Goal: Task Accomplishment & Management: Manage account settings

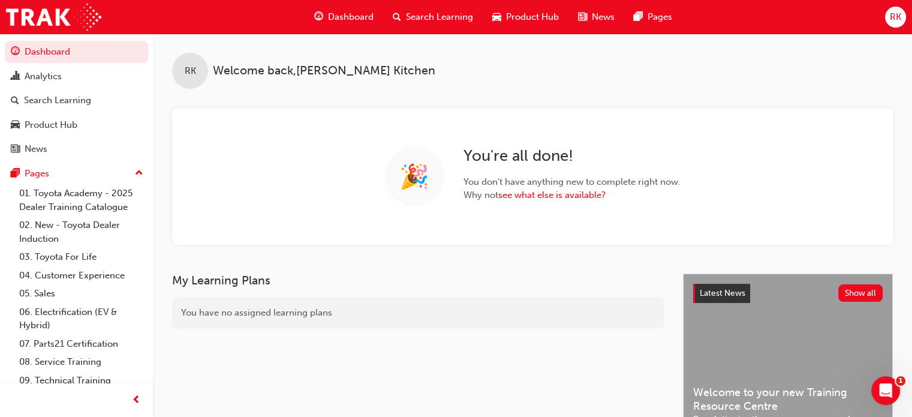
click at [904, 19] on div "RK" at bounding box center [895, 17] width 21 height 21
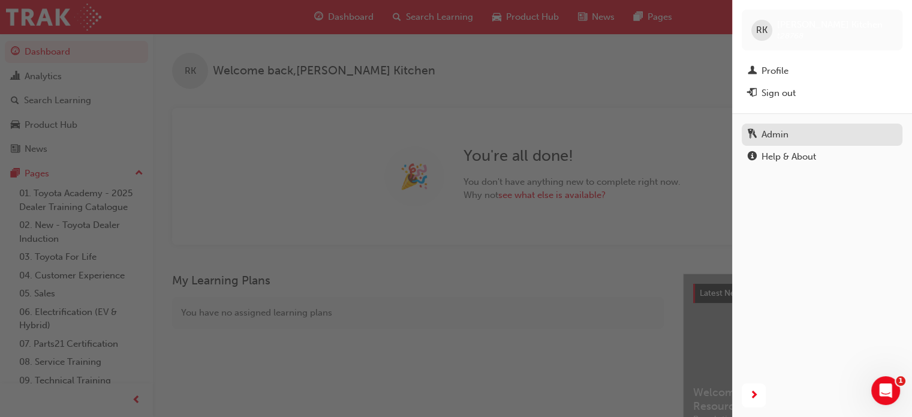
click at [796, 128] on div "Admin" at bounding box center [822, 134] width 149 height 15
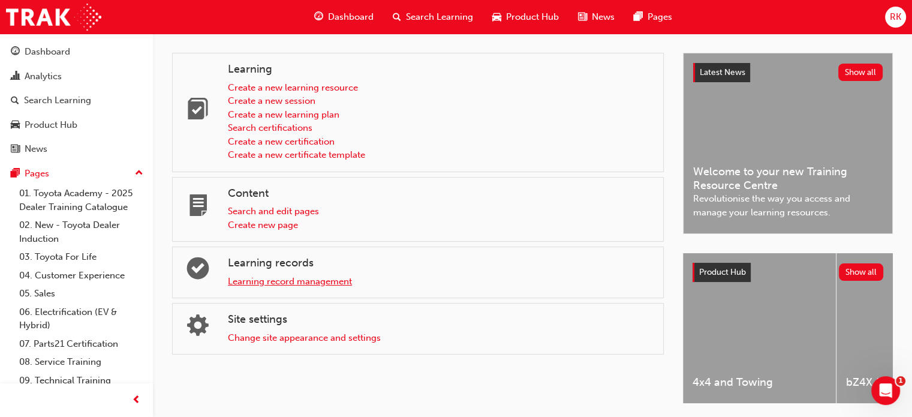
click at [329, 285] on link "Learning record management" at bounding box center [290, 281] width 124 height 11
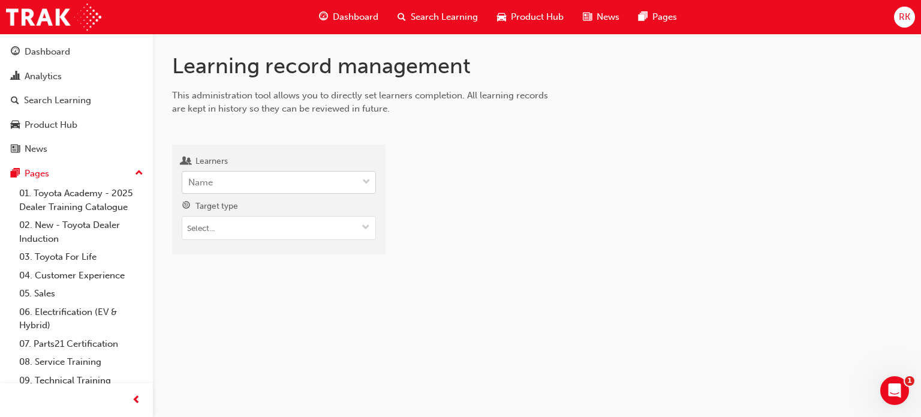
click at [244, 176] on div "Name" at bounding box center [269, 182] width 175 height 21
click at [189, 177] on input "Learners Name" at bounding box center [188, 182] width 1 height 10
type input "will pan"
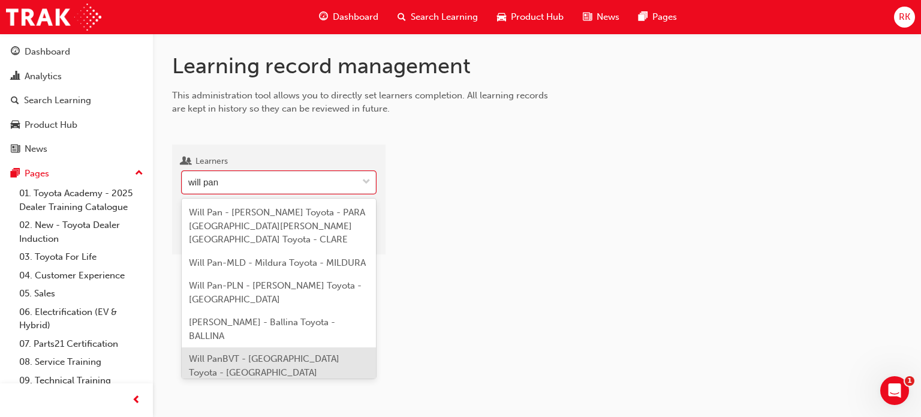
click at [290, 353] on span "Will PanBVT - [GEOGRAPHIC_DATA] Toyota - [GEOGRAPHIC_DATA]" at bounding box center [264, 365] width 150 height 25
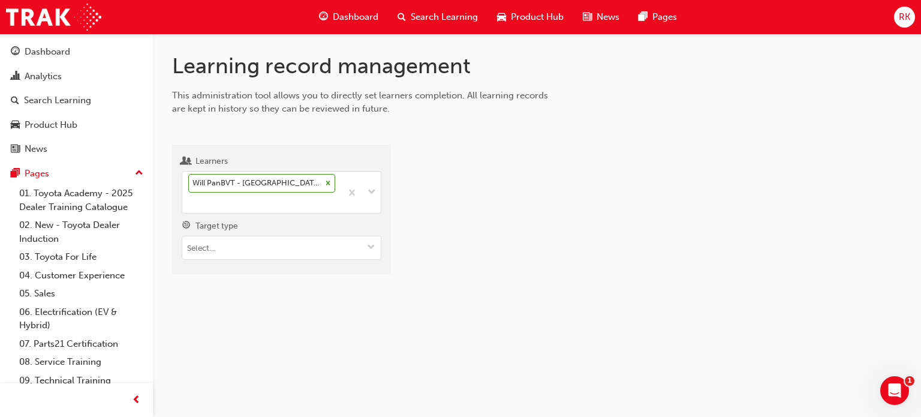
click at [464, 294] on div "Learning record management This administration tool allows you to directly set …" at bounding box center [537, 173] width 768 height 279
click at [373, 249] on span "down-icon" at bounding box center [371, 248] width 8 height 10
click at [496, 273] on div at bounding box center [656, 214] width 492 height 120
click at [355, 246] on input "Target type" at bounding box center [281, 247] width 198 height 23
click at [480, 230] on div at bounding box center [656, 214] width 492 height 120
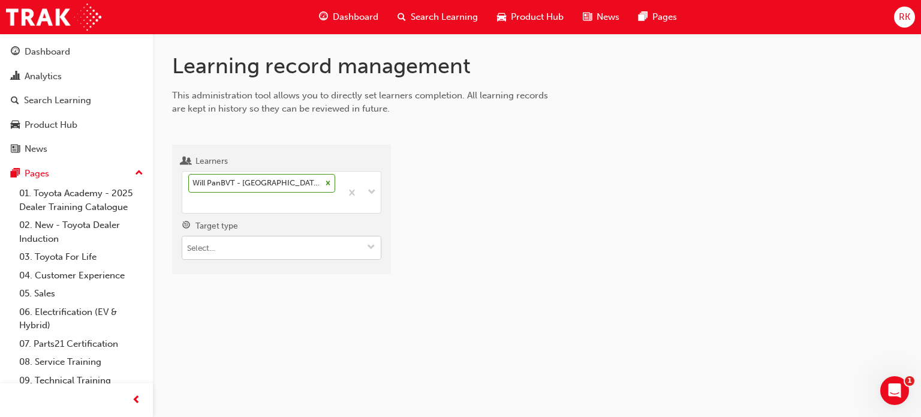
click at [295, 236] on input "Target type" at bounding box center [281, 247] width 198 height 23
click at [277, 275] on li "Learning resource - eLearning module" at bounding box center [282, 271] width 200 height 23
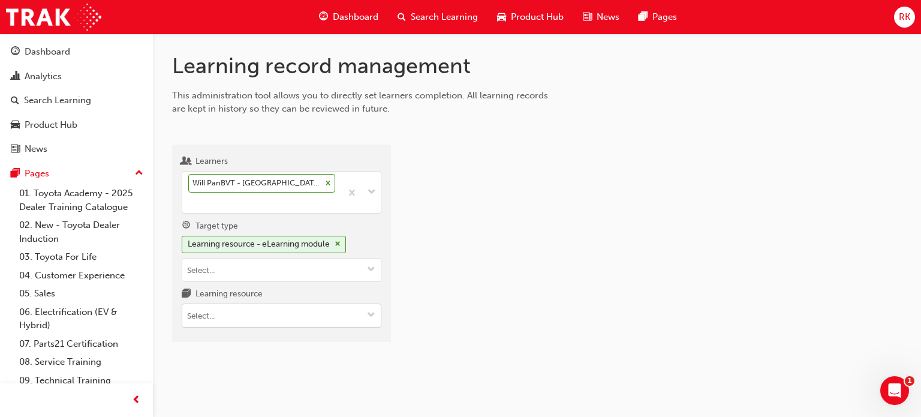
click at [242, 311] on input "Learning resource" at bounding box center [281, 315] width 198 height 23
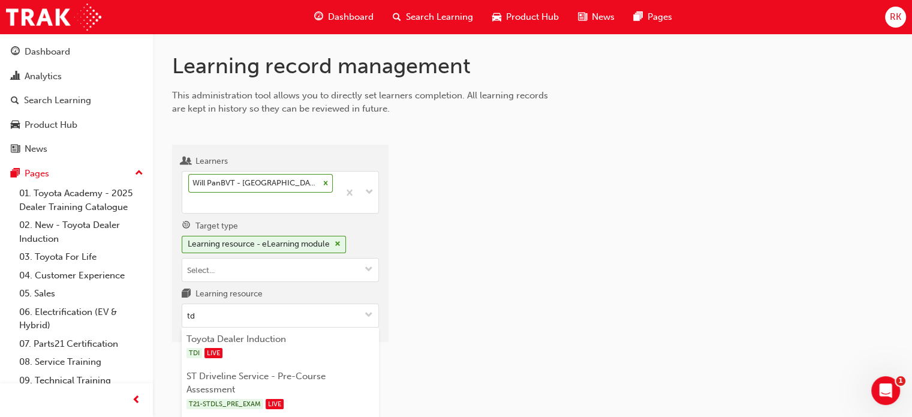
type input "tdi"
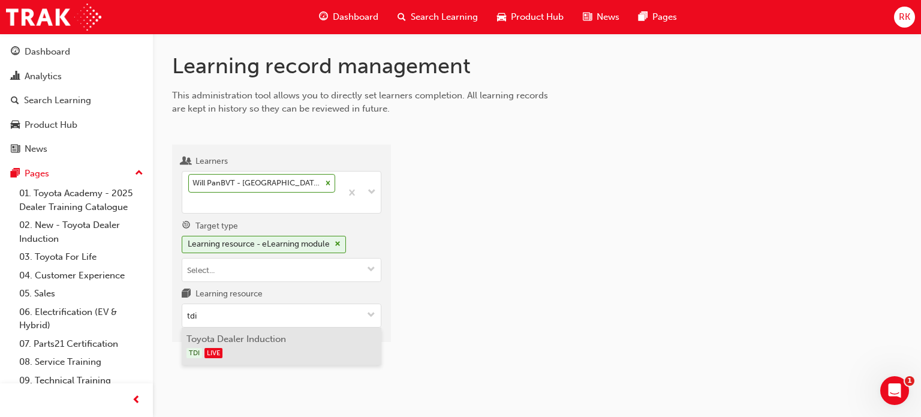
click at [243, 360] on li "Toyota Dealer Induction TDI LIVE" at bounding box center [282, 345] width 200 height 37
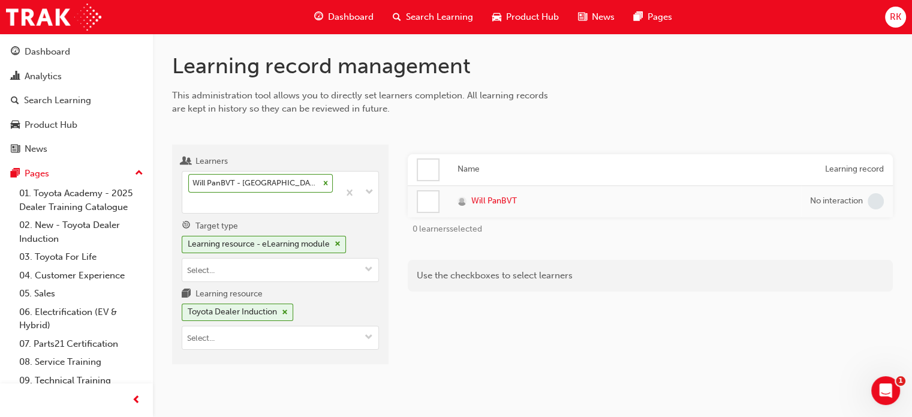
click at [428, 170] on div at bounding box center [428, 169] width 20 height 20
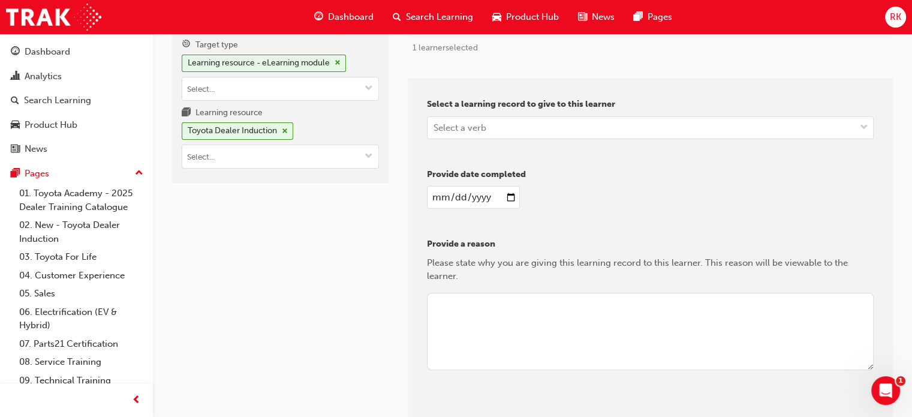
scroll to position [120, 0]
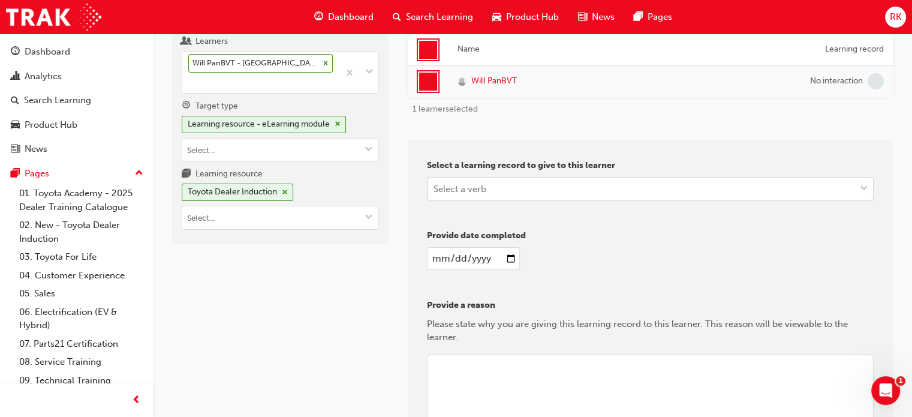
click at [860, 184] on span "down-icon" at bounding box center [864, 189] width 8 height 16
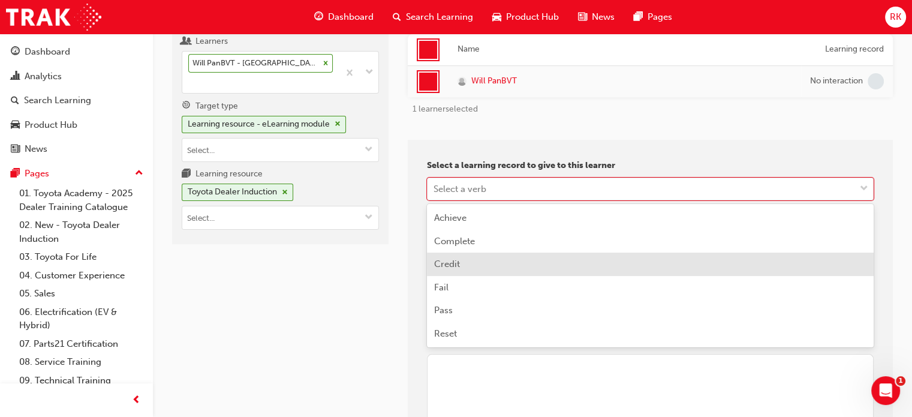
click at [451, 263] on span "Credit" at bounding box center [447, 263] width 26 height 11
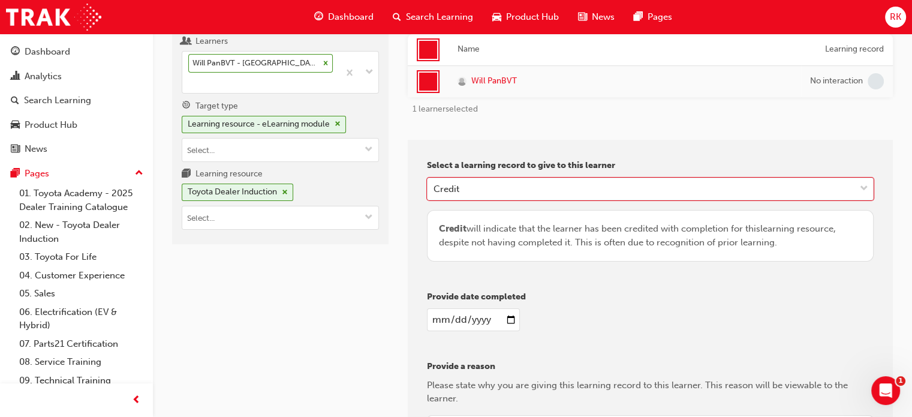
click at [560, 228] on div "Credit will indicate that the learner has been credited with completion for thi…" at bounding box center [650, 235] width 422 height 27
click at [514, 321] on input "date" at bounding box center [473, 319] width 93 height 23
type input "[DATE]"
click at [658, 308] on div "[DATE]" at bounding box center [650, 319] width 447 height 23
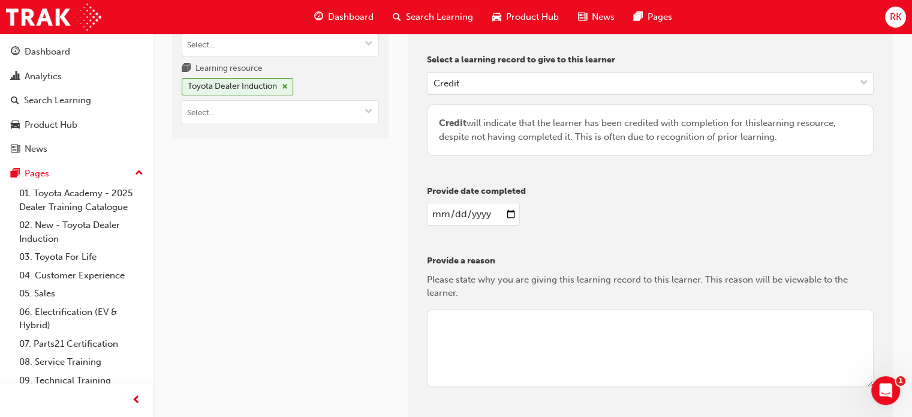
scroll to position [314, 0]
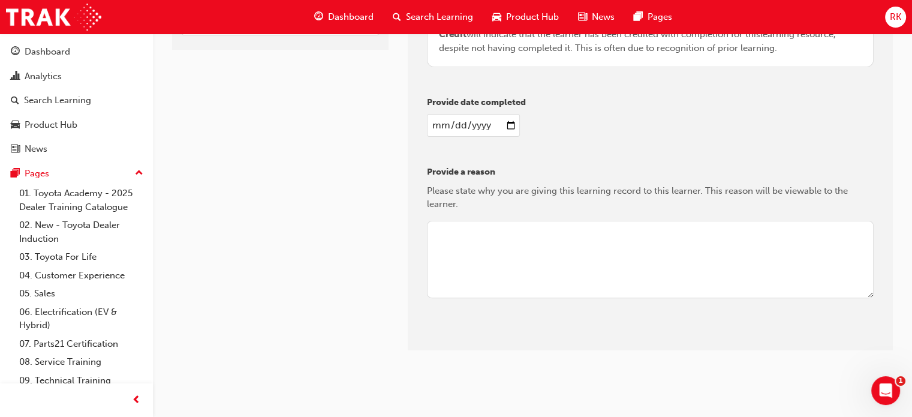
click at [550, 262] on textarea at bounding box center [650, 260] width 447 height 78
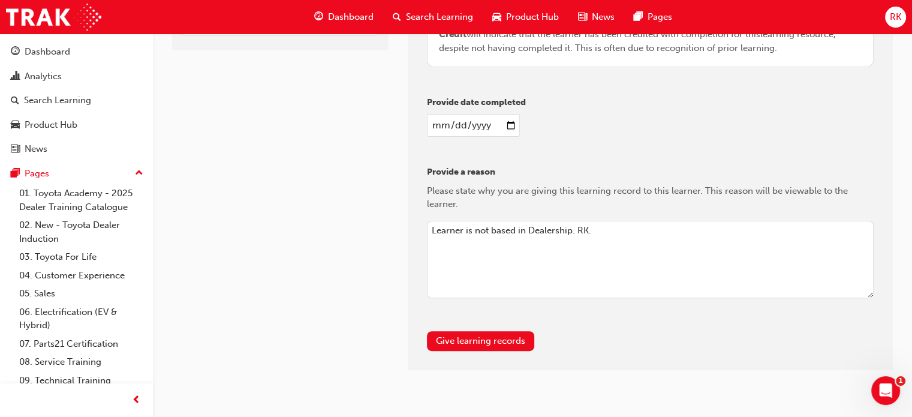
drag, startPoint x: 598, startPoint y: 227, endPoint x: 378, endPoint y: 225, distance: 220.0
click at [378, 225] on div "Learners Will PanBVT - Barossa Valley Toyota - TANUNDA Target type Learning res…" at bounding box center [532, 90] width 721 height 559
click at [688, 278] on textarea "Learner is not based in Dealership. RK." at bounding box center [650, 260] width 447 height 78
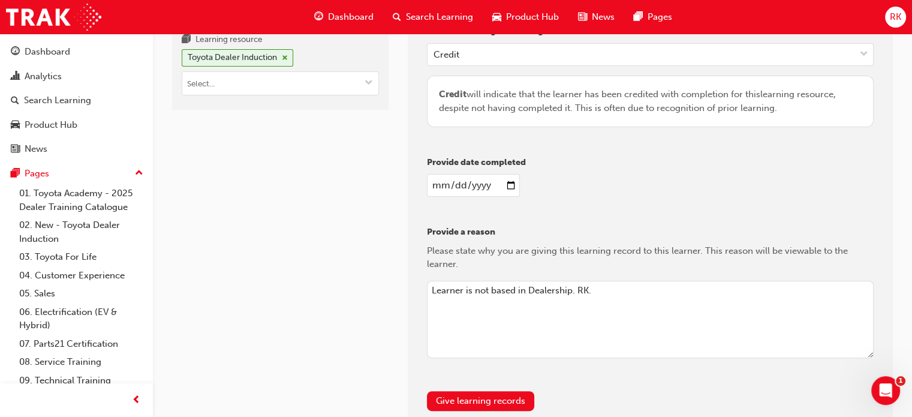
scroll to position [334, 0]
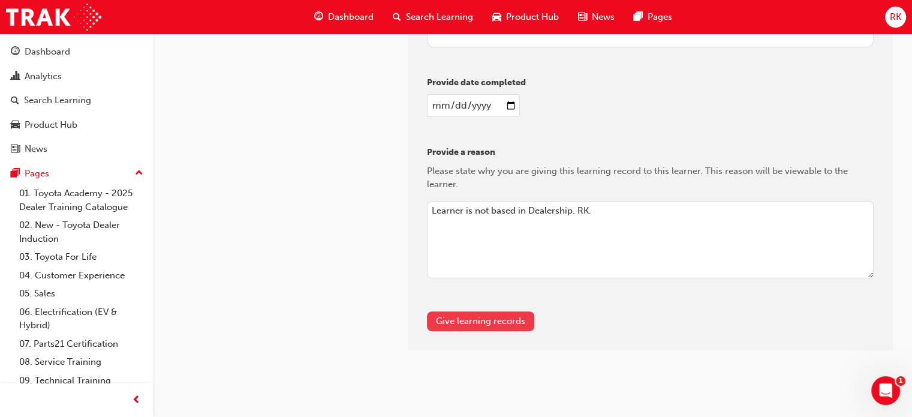
type textarea "Learner is not based in Dealership. RK."
click at [484, 322] on button "Give learning records" at bounding box center [480, 321] width 107 height 20
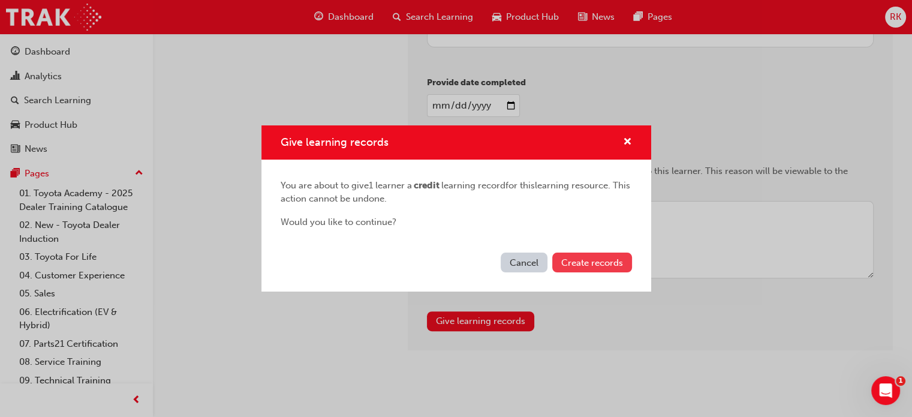
click at [583, 268] on button "Create records" at bounding box center [592, 262] width 80 height 20
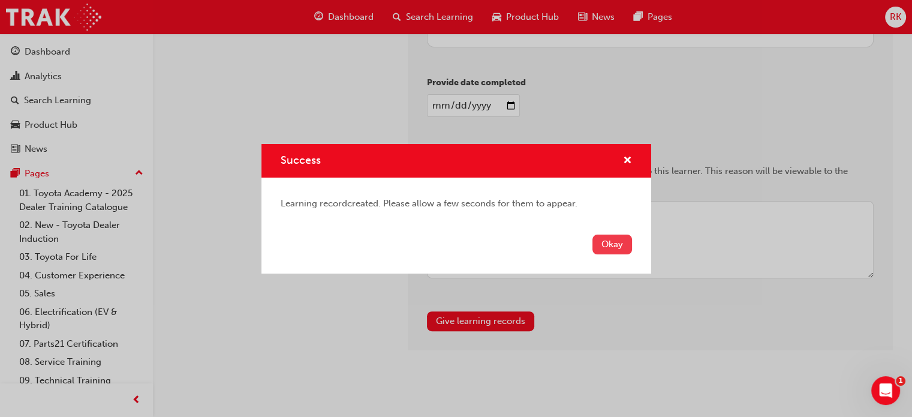
click at [617, 244] on button "Okay" at bounding box center [612, 244] width 40 height 20
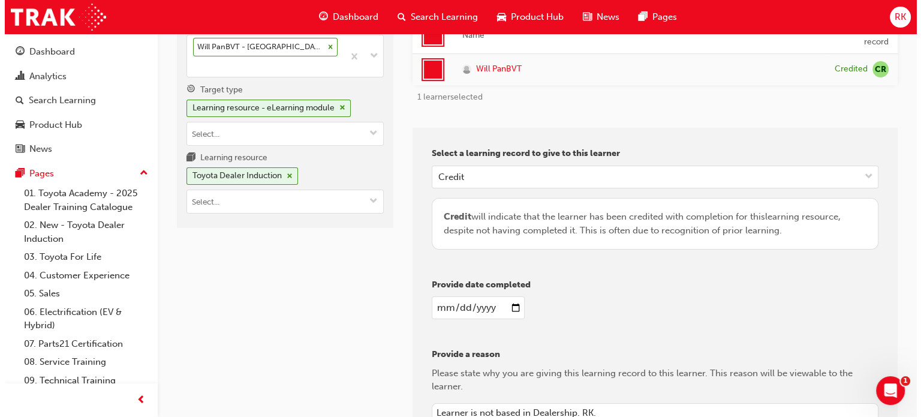
scroll to position [0, 0]
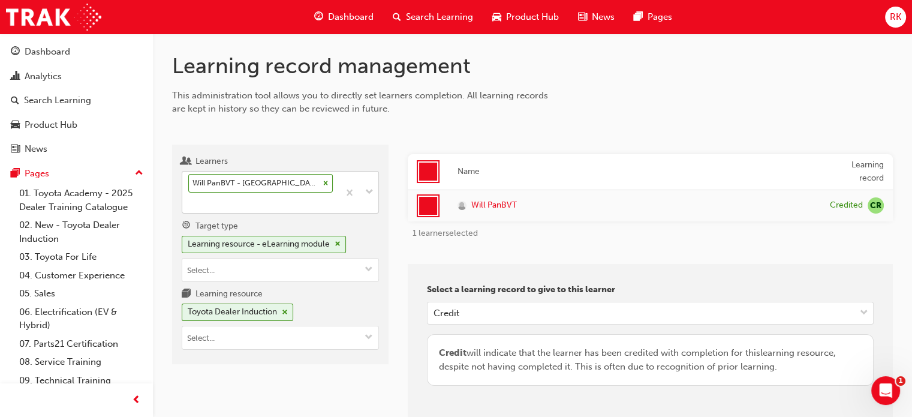
click at [326, 182] on icon at bounding box center [325, 183] width 8 height 8
click at [189, 197] on input "Learners Will PanBVT - Barossa Valley Toyota - [GEOGRAPHIC_DATA]" at bounding box center [188, 202] width 1 height 10
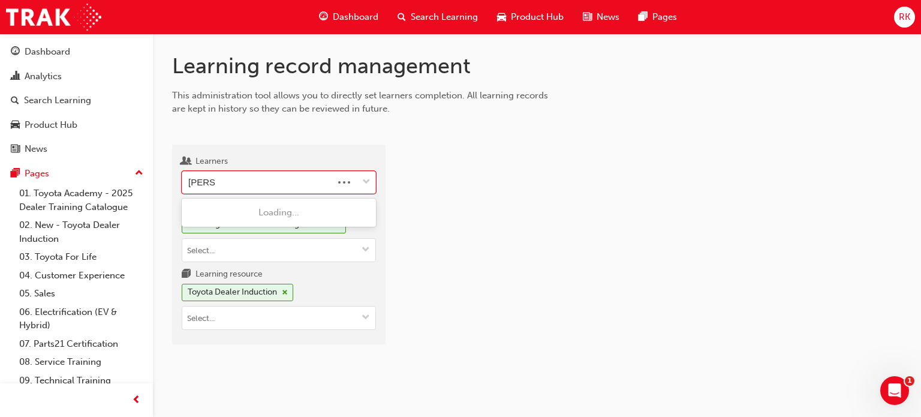
type input "[PERSON_NAME]"
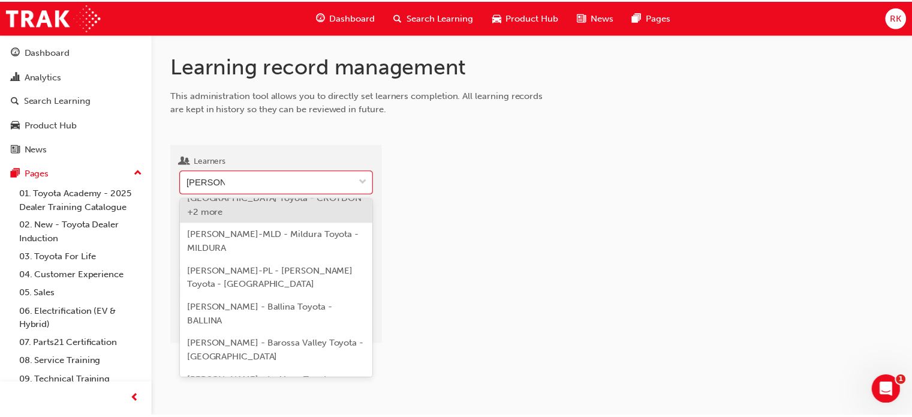
scroll to position [58, 0]
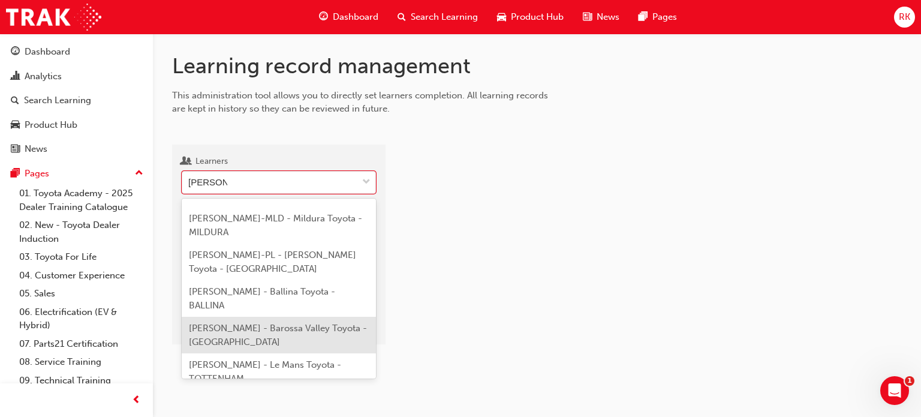
click at [304, 323] on span "[PERSON_NAME] - Barossa Valley Toyota - [GEOGRAPHIC_DATA]" at bounding box center [278, 335] width 178 height 25
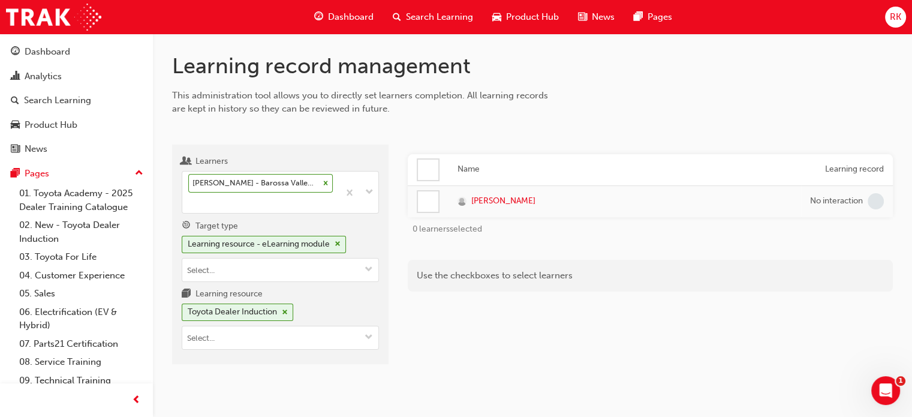
click at [420, 165] on div at bounding box center [428, 169] width 20 height 20
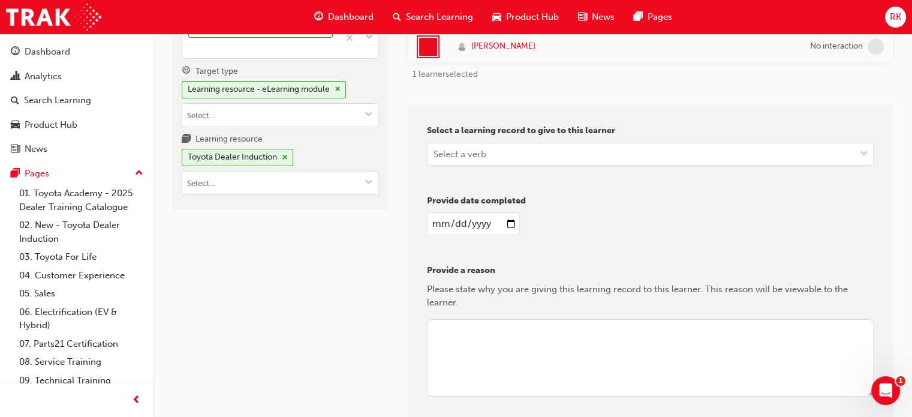
scroll to position [180, 0]
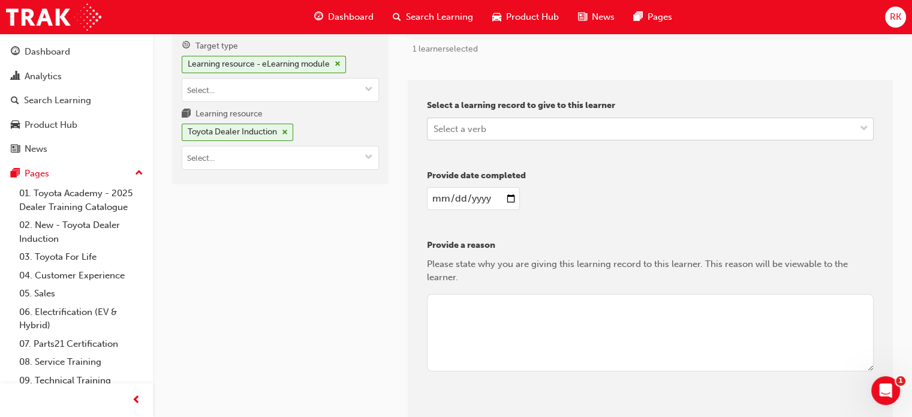
click at [481, 135] on div "Select a verb" at bounding box center [640, 128] width 427 height 21
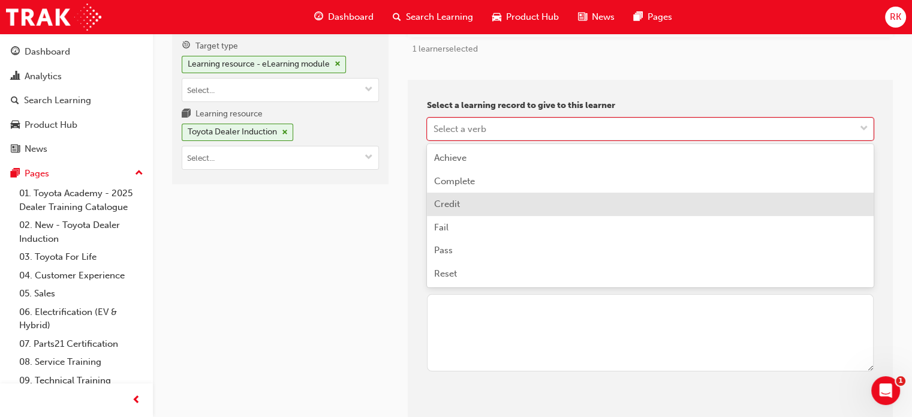
click at [459, 207] on span "Credit" at bounding box center [447, 203] width 26 height 11
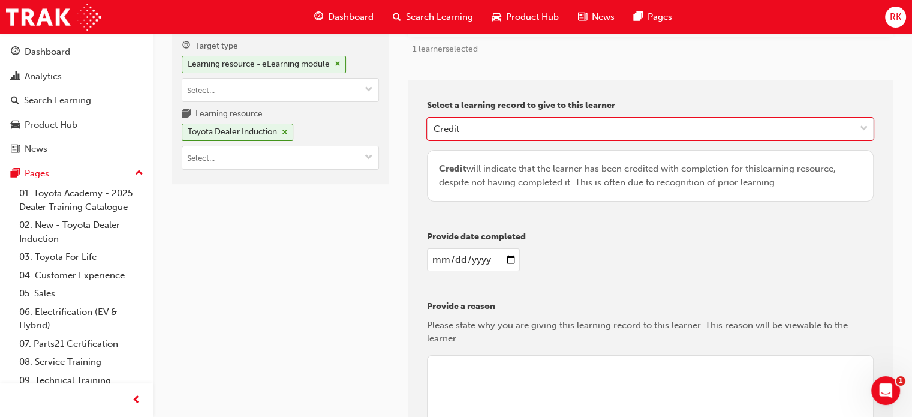
click at [632, 206] on div "Select a learning record to give to this learner option Credit, selected. 0 res…" at bounding box center [650, 155] width 447 height 112
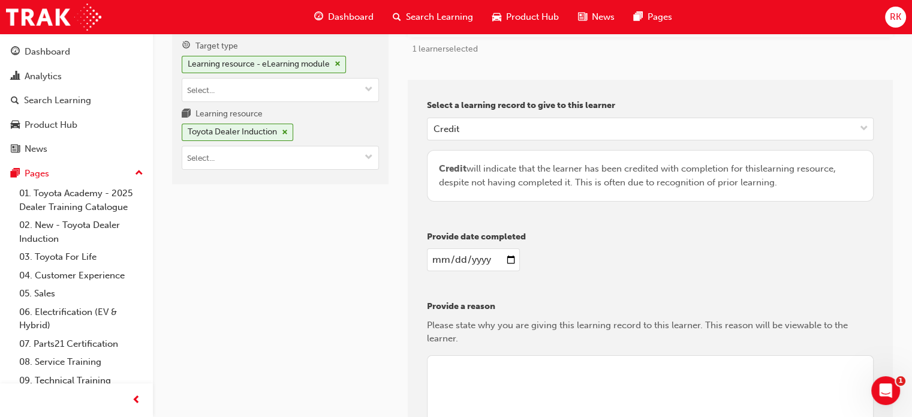
click at [514, 258] on input "date" at bounding box center [473, 259] width 93 height 23
type input "[DATE]"
click at [643, 252] on div "[DATE]" at bounding box center [650, 259] width 447 height 23
click at [550, 369] on textarea at bounding box center [650, 394] width 447 height 78
paste textarea "Learner is not based in Dealership. RK."
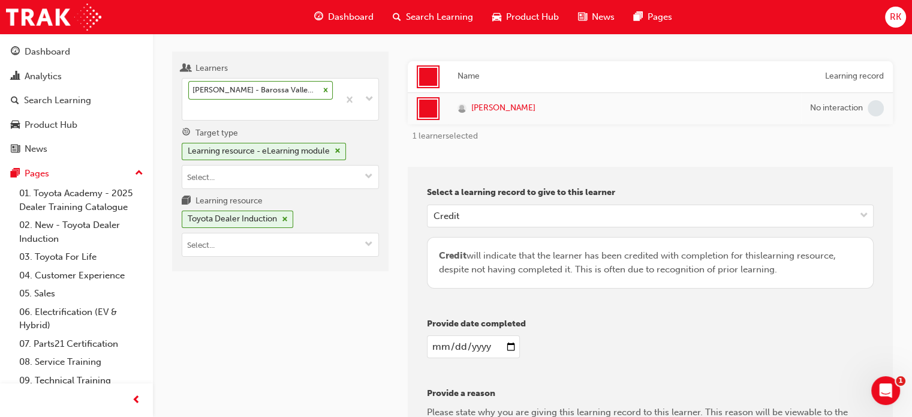
scroll to position [334, 0]
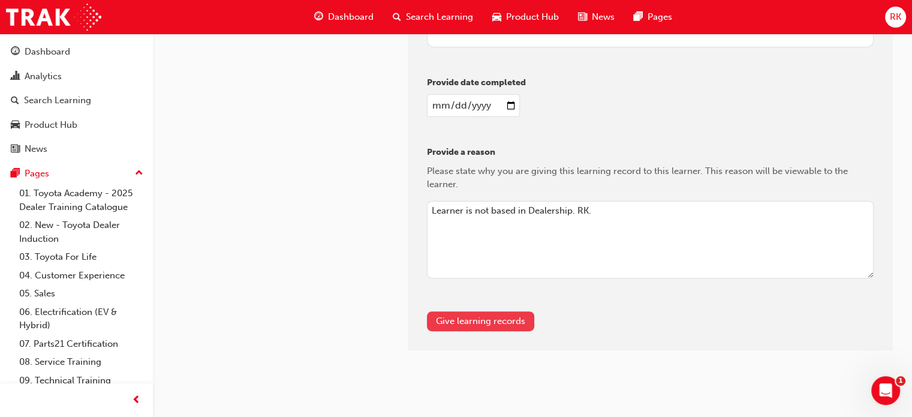
type textarea "Learner is not based in Dealership. RK."
click at [491, 325] on button "Give learning records" at bounding box center [480, 321] width 107 height 20
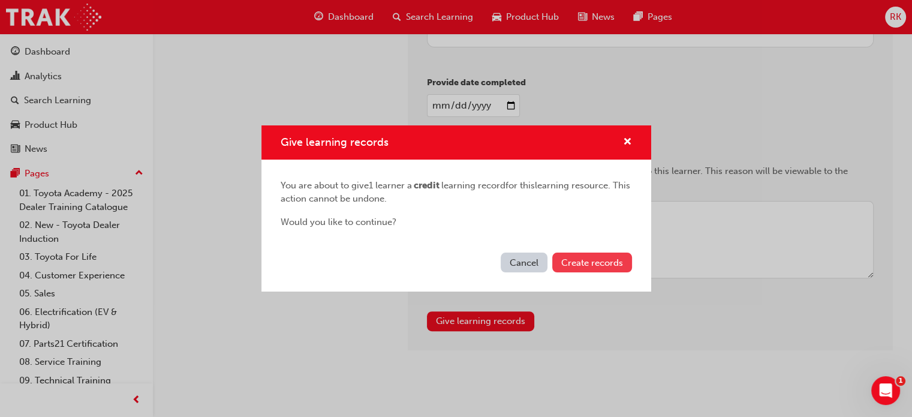
click at [604, 265] on span "Create records" at bounding box center [592, 262] width 62 height 11
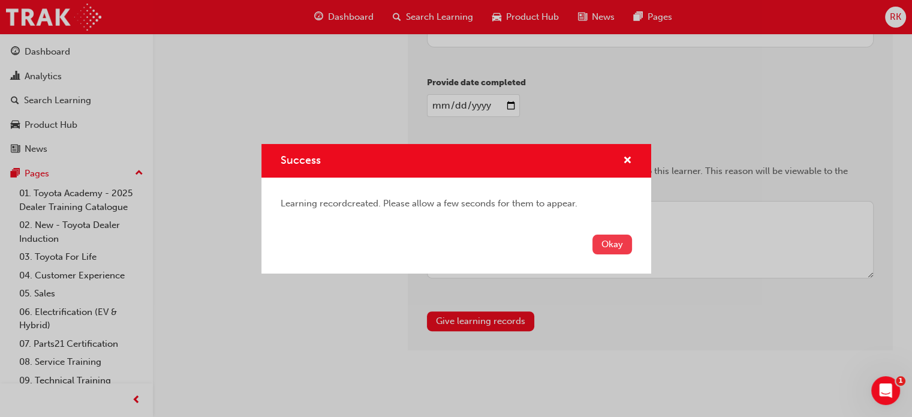
click at [609, 242] on button "Okay" at bounding box center [612, 244] width 40 height 20
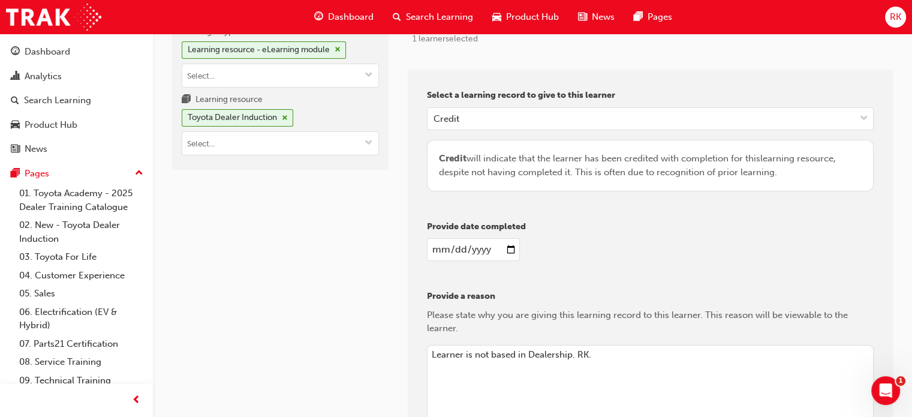
scroll to position [0, 0]
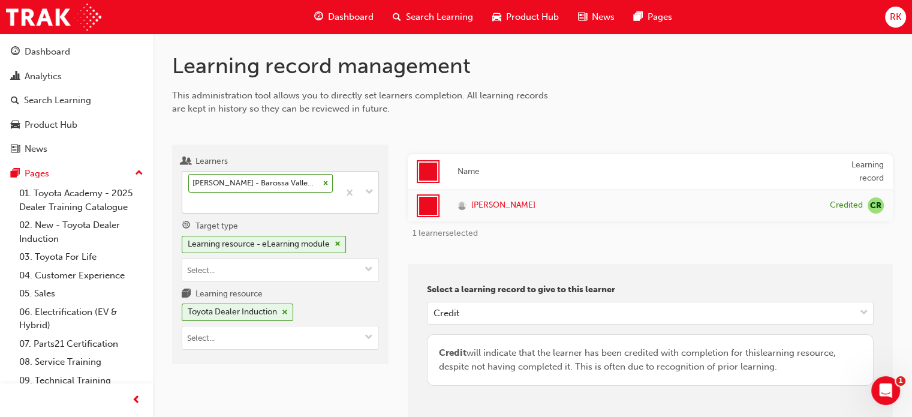
click at [325, 185] on icon at bounding box center [325, 183] width 8 height 8
click at [189, 197] on input "Learners [PERSON_NAME] - Barossa Valley Toyota - TANUNDA" at bounding box center [188, 202] width 1 height 10
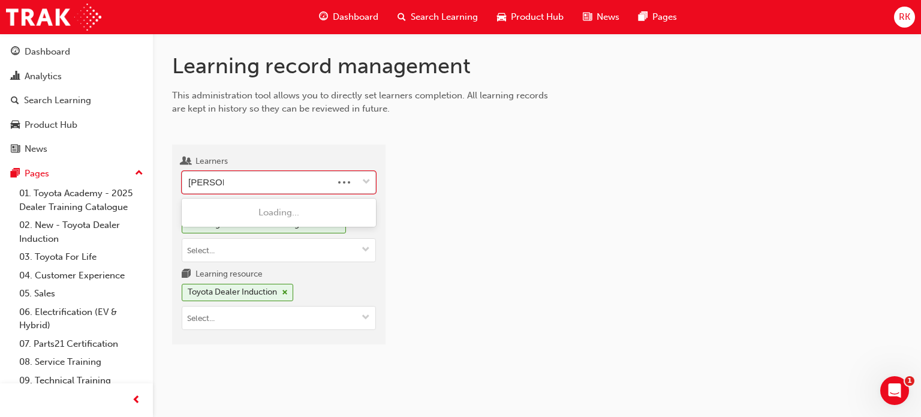
type input "[PERSON_NAME]"
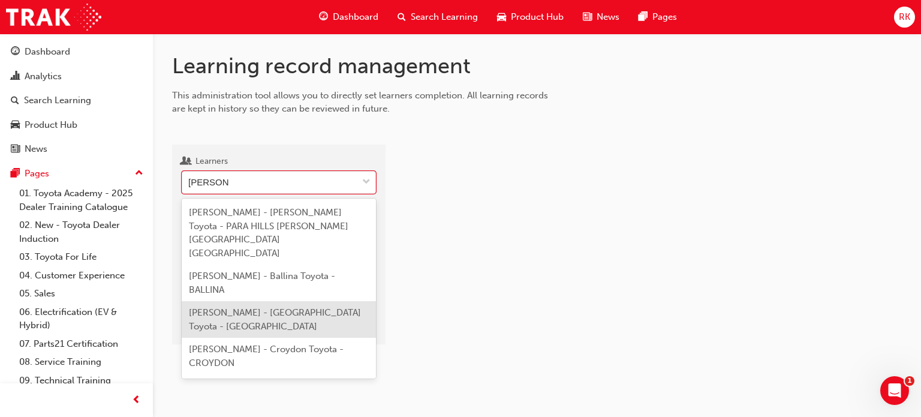
click at [295, 308] on div "[PERSON_NAME] - [GEOGRAPHIC_DATA] Toyota - [GEOGRAPHIC_DATA]" at bounding box center [279, 319] width 194 height 37
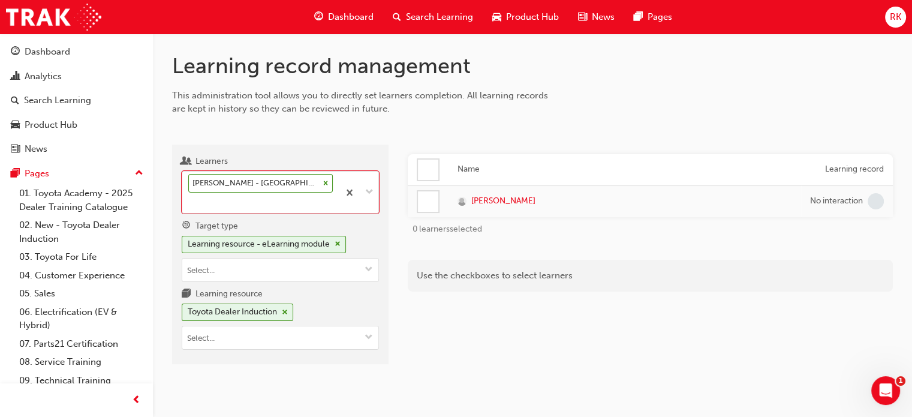
click at [453, 345] on div "Name Learning record [PERSON_NAME] No interaction 0 learners selected Use the c…" at bounding box center [650, 259] width 485 height 210
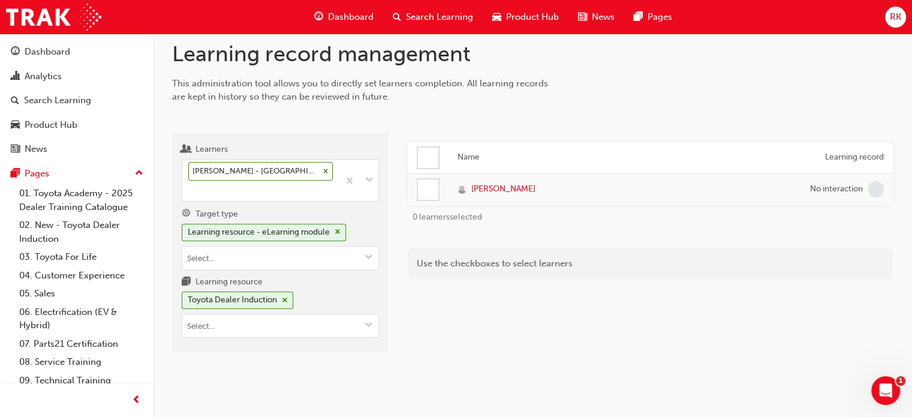
scroll to position [14, 0]
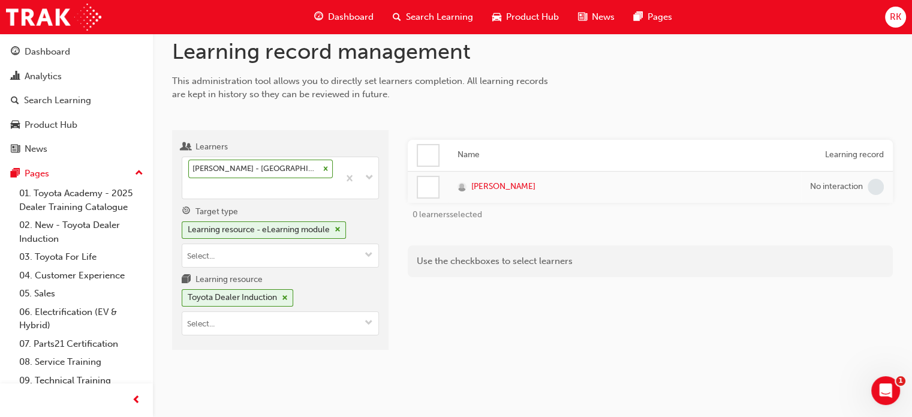
drag, startPoint x: 422, startPoint y: 149, endPoint x: 434, endPoint y: 159, distance: 16.1
click at [423, 149] on div at bounding box center [428, 155] width 20 height 20
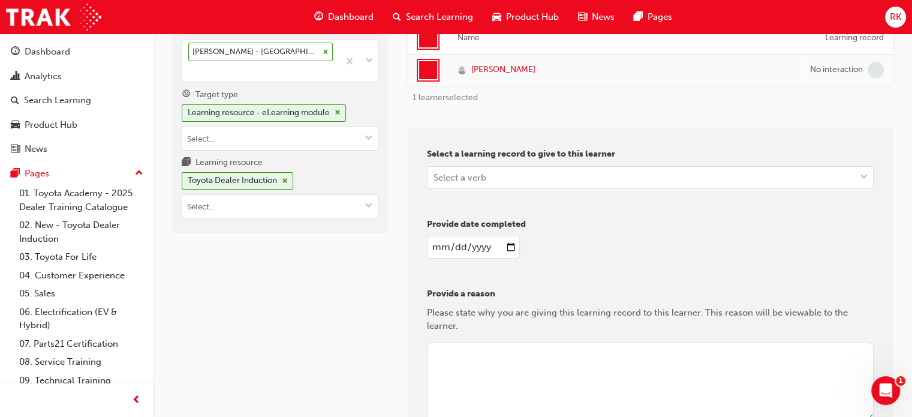
scroll to position [194, 0]
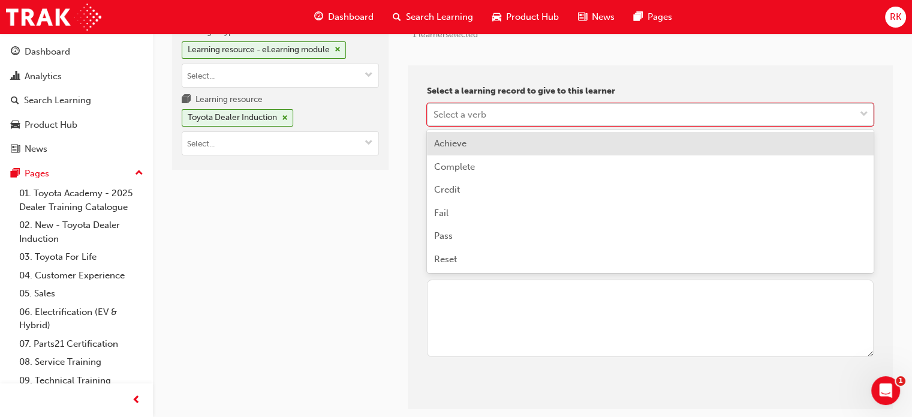
click at [484, 122] on div "Select a verb" at bounding box center [640, 114] width 427 height 21
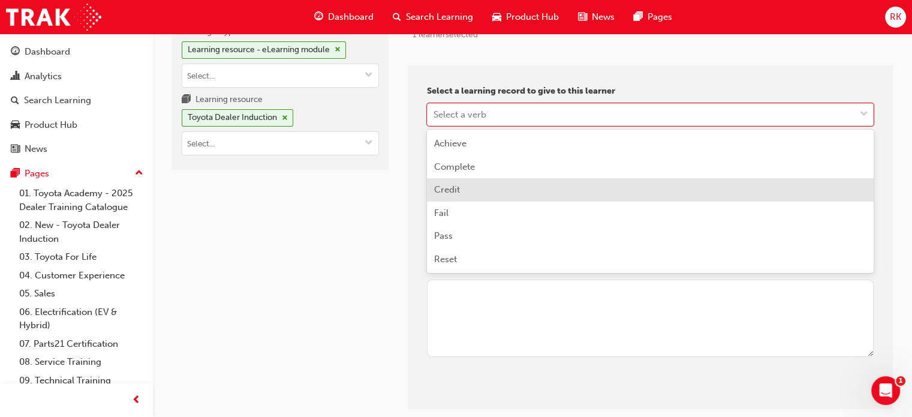
click at [457, 191] on span "Credit" at bounding box center [447, 189] width 26 height 11
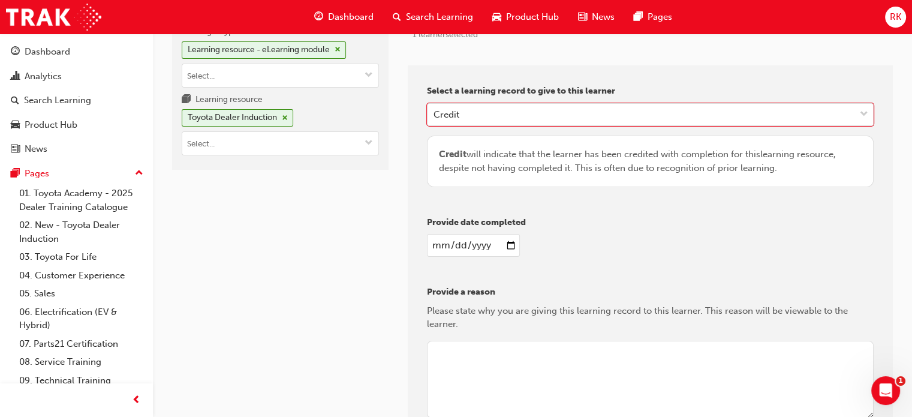
click at [511, 246] on input "date" at bounding box center [473, 245] width 93 height 23
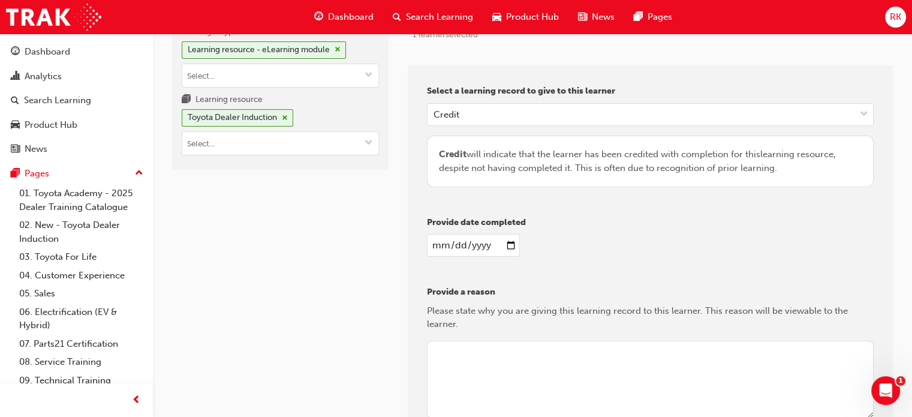
type input "[DATE]"
click at [641, 254] on div "[DATE]" at bounding box center [650, 245] width 447 height 23
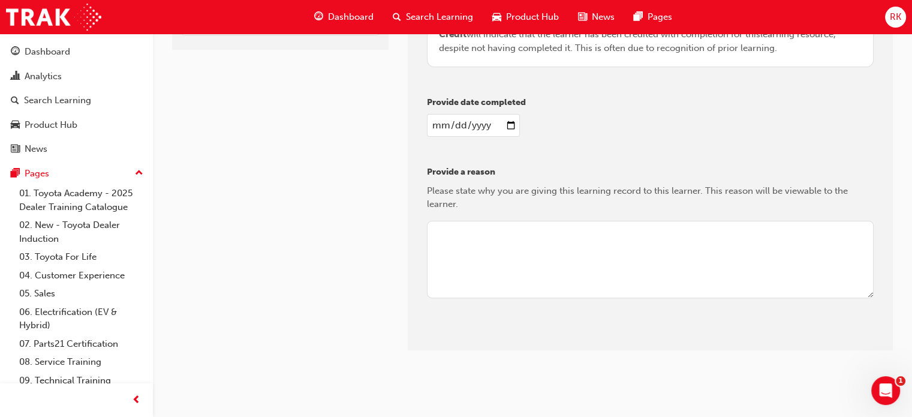
click at [550, 244] on textarea at bounding box center [650, 260] width 447 height 78
paste textarea "Learner is not based in Dealership. RK."
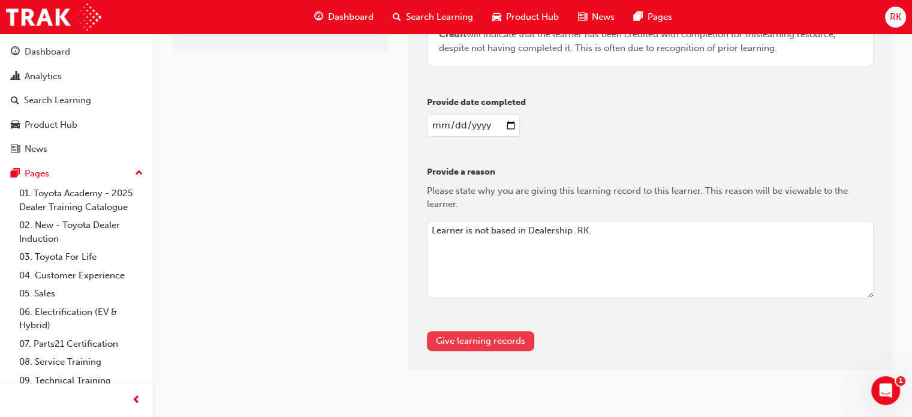
type textarea "Learner is not based in Dealership. RK."
click at [480, 340] on button "Give learning records" at bounding box center [480, 341] width 107 height 20
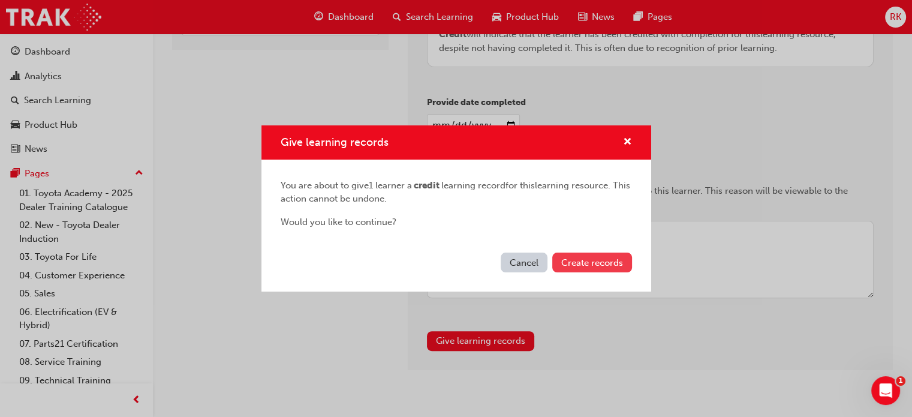
click at [595, 261] on span "Create records" at bounding box center [592, 262] width 62 height 11
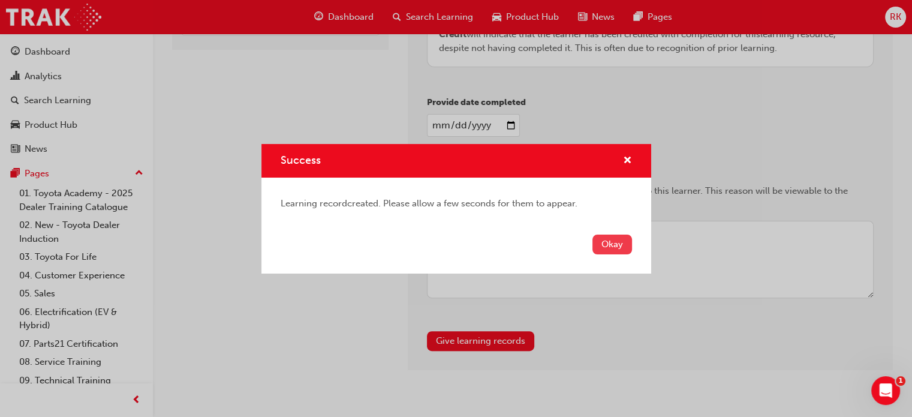
click at [619, 252] on button "Okay" at bounding box center [612, 244] width 40 height 20
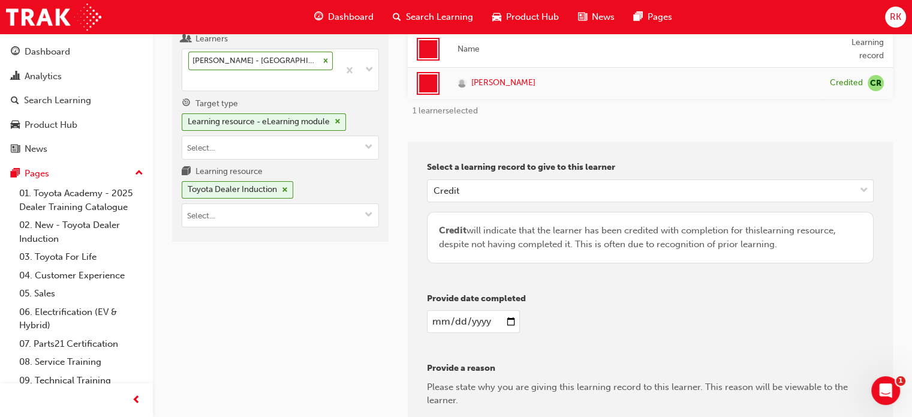
scroll to position [14, 0]
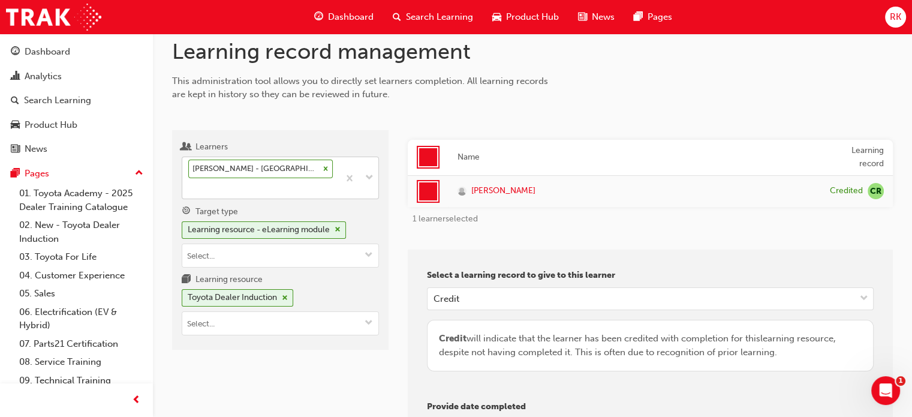
click at [324, 170] on icon at bounding box center [325, 169] width 4 height 4
click at [189, 183] on input "Learners [PERSON_NAME] - Barossa Valley Toyota - [GEOGRAPHIC_DATA]" at bounding box center [188, 188] width 1 height 10
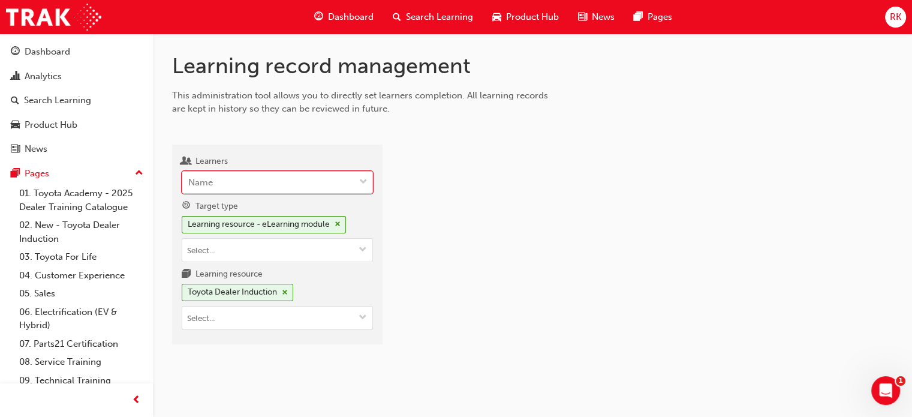
scroll to position [0, 0]
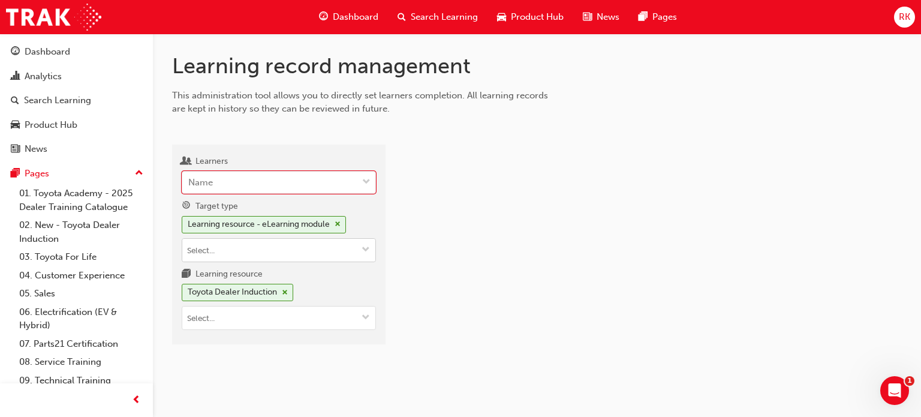
click at [338, 222] on span "cross-icon" at bounding box center [337, 224] width 6 height 7
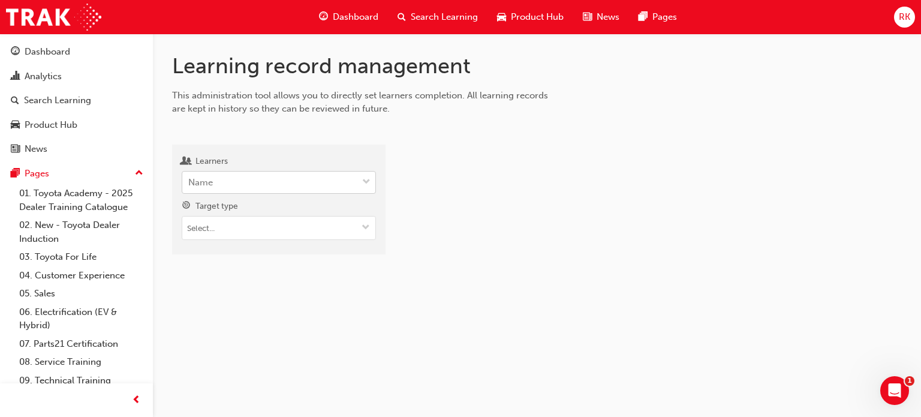
click at [255, 179] on div "Name" at bounding box center [269, 182] width 175 height 21
click at [189, 179] on input "Learners Name" at bounding box center [188, 182] width 1 height 10
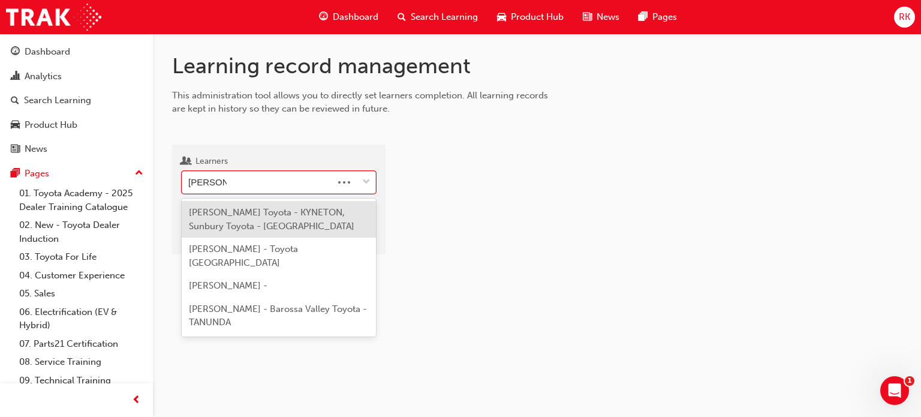
type input "[PERSON_NAME]"
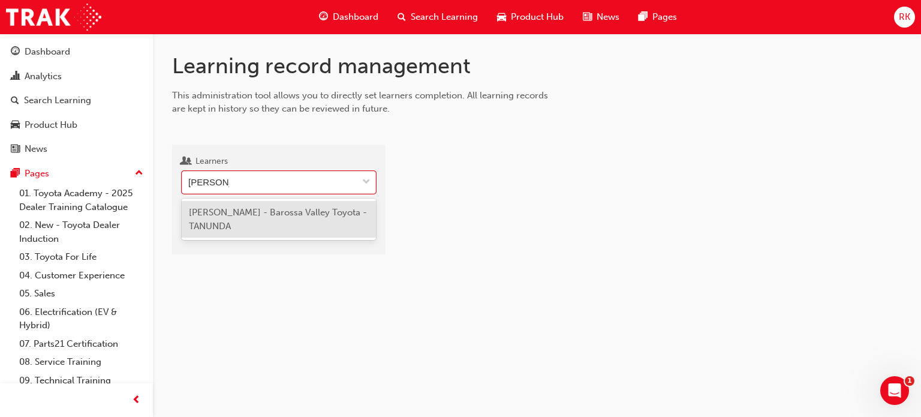
click at [307, 222] on div "[PERSON_NAME] - Barossa Valley Toyota - TANUNDA" at bounding box center [279, 219] width 194 height 37
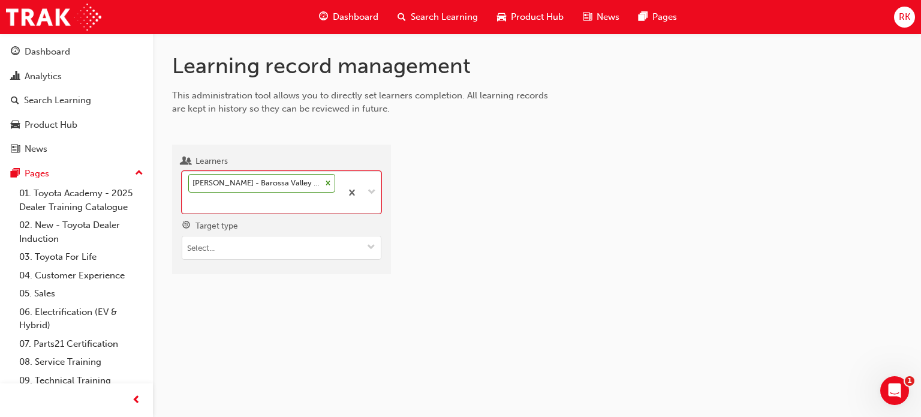
click at [466, 297] on div "Learning record management This administration tool allows you to directly set …" at bounding box center [537, 173] width 768 height 279
click at [373, 246] on span "down-icon" at bounding box center [371, 248] width 8 height 10
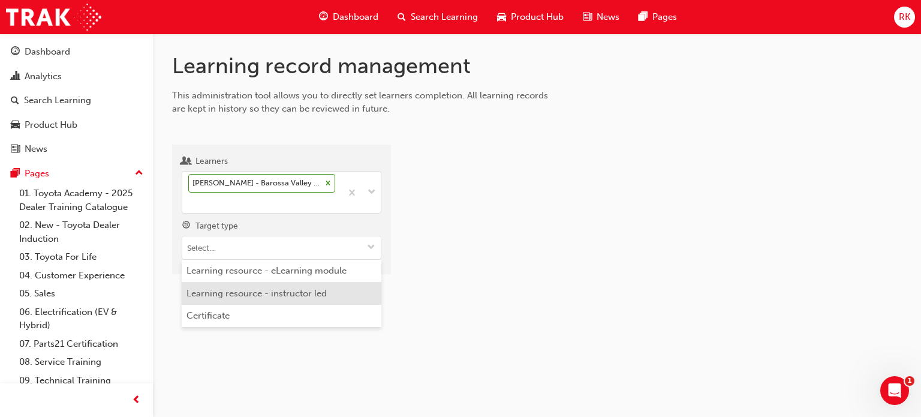
click at [279, 293] on li "Learning resource - instructor led" at bounding box center [282, 293] width 200 height 23
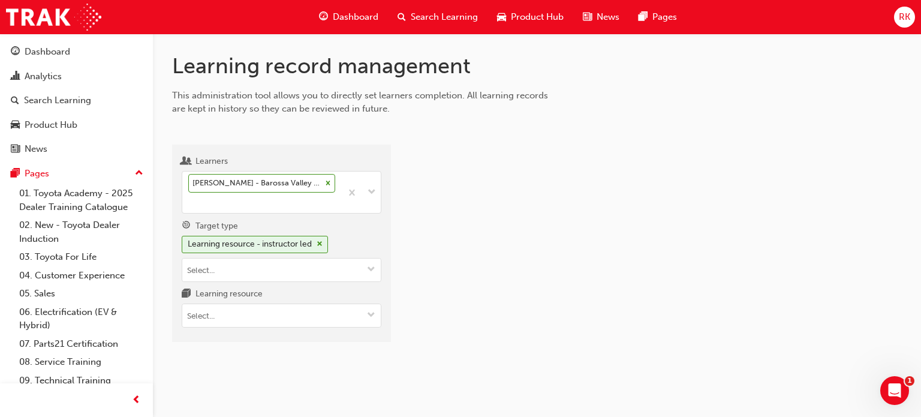
click at [266, 353] on div "Learning record management This administration tool allows you to directly set …" at bounding box center [537, 207] width 768 height 346
click at [245, 311] on input "Learning resource" at bounding box center [281, 315] width 198 height 23
type input "tfl"
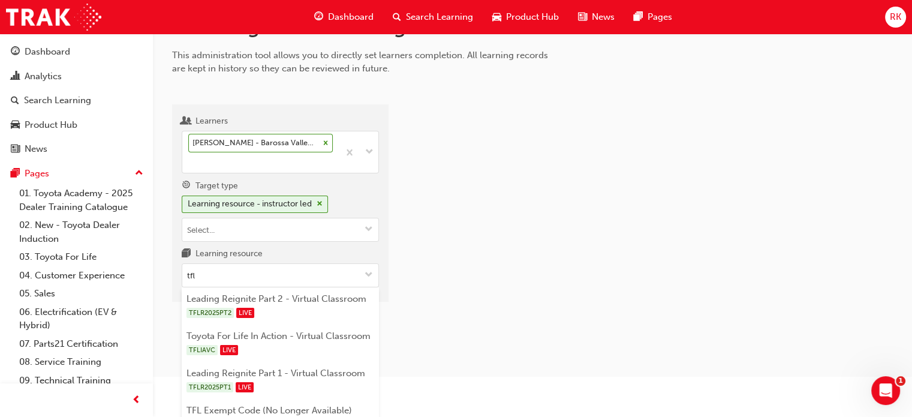
scroll to position [58, 0]
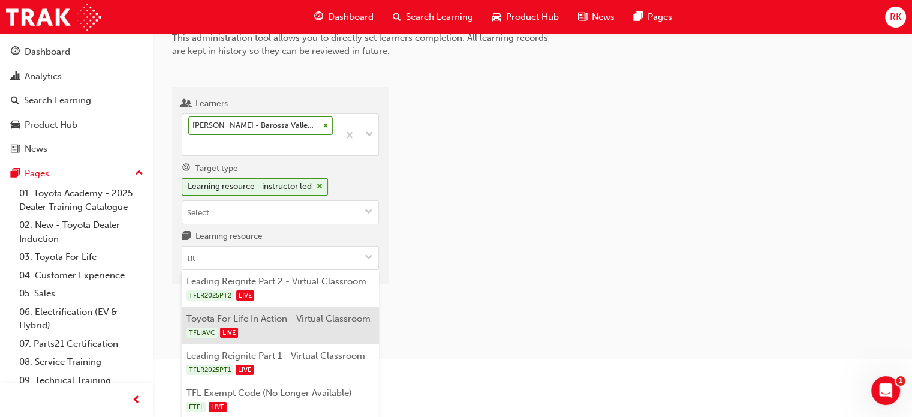
click at [327, 328] on div "TFLIAVC LIVE" at bounding box center [280, 332] width 188 height 15
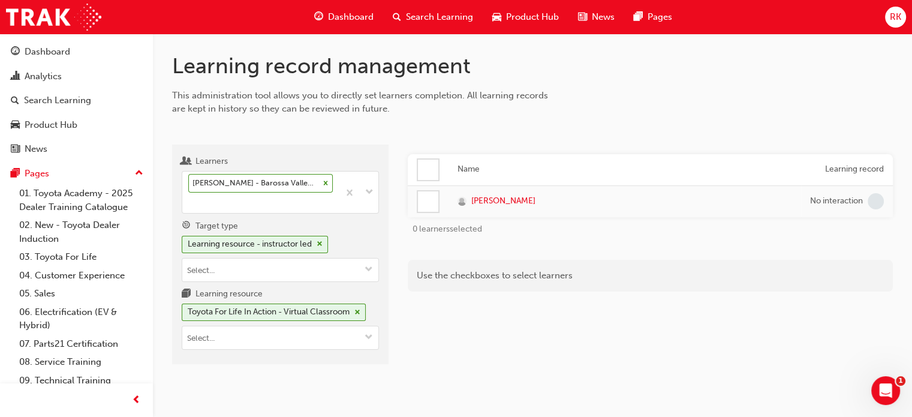
click at [474, 333] on div "Name Learning record [PERSON_NAME] No interaction 0 learners selected Use the c…" at bounding box center [650, 259] width 485 height 210
click at [432, 170] on div at bounding box center [428, 169] width 20 height 20
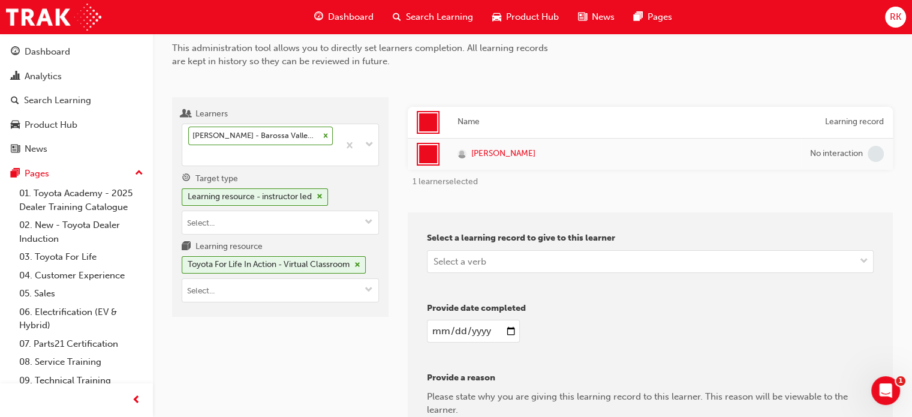
scroll to position [120, 0]
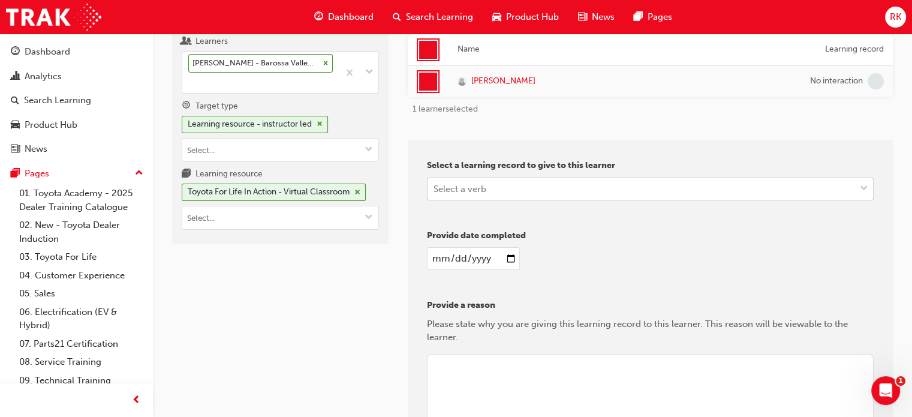
click at [523, 191] on div "Select a verb" at bounding box center [640, 188] width 427 height 21
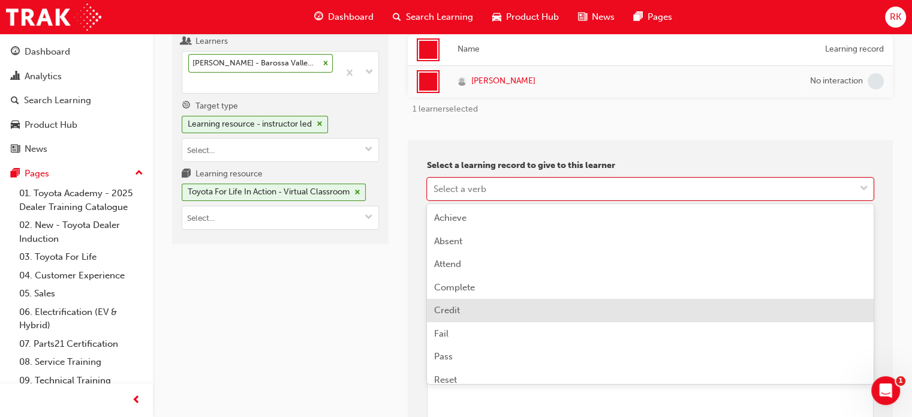
click at [469, 305] on div "Credit" at bounding box center [650, 310] width 447 height 23
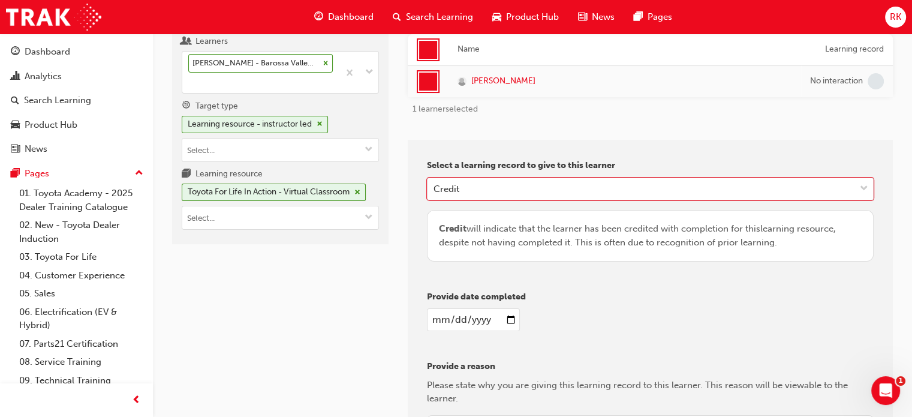
click at [585, 252] on div "Credit will indicate that the learner has been credited with completion for thi…" at bounding box center [650, 236] width 447 height 52
click at [506, 316] on input "date" at bounding box center [473, 319] width 93 height 23
type input "[DATE]"
click at [635, 308] on div "[DATE]" at bounding box center [650, 319] width 447 height 23
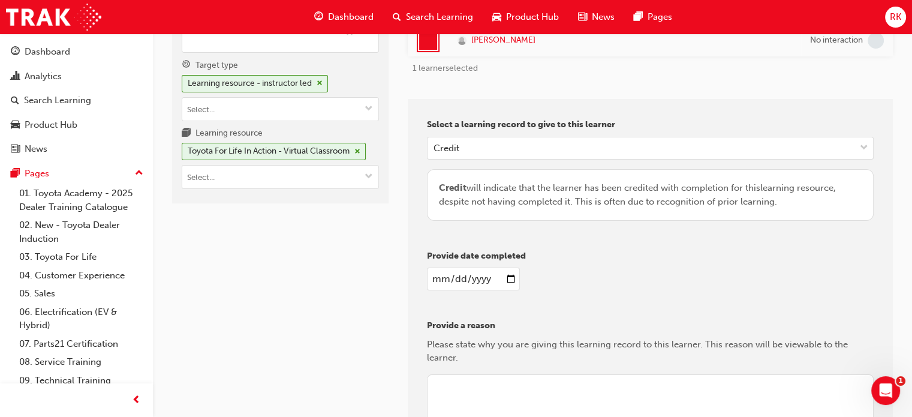
scroll to position [240, 0]
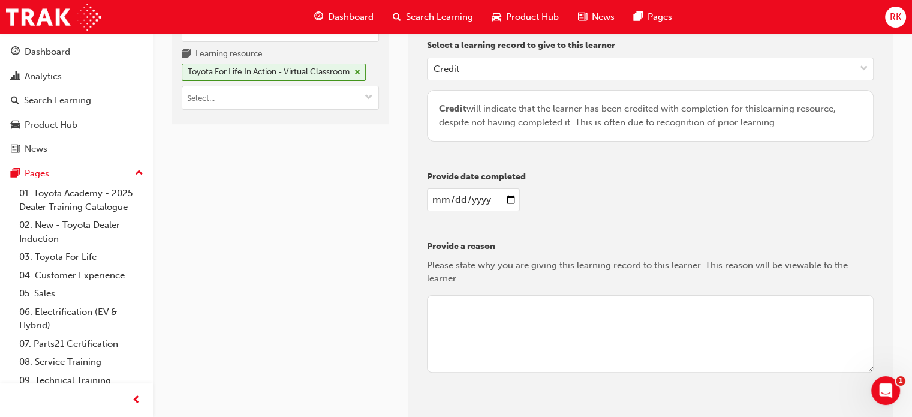
click at [556, 330] on textarea at bounding box center [650, 334] width 447 height 78
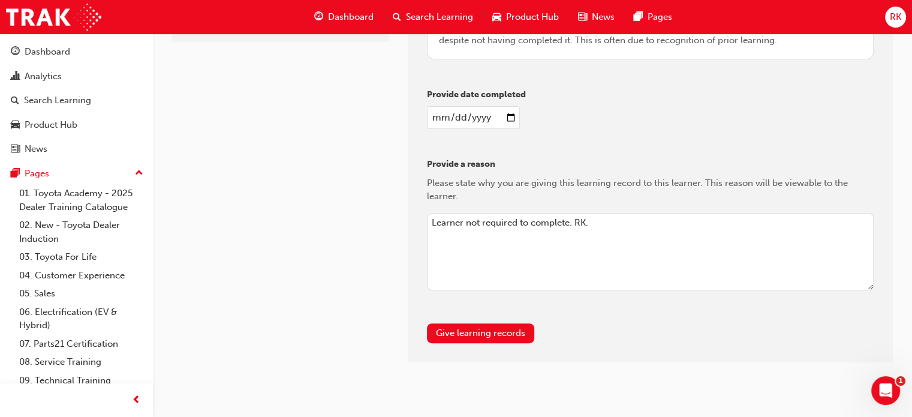
scroll to position [334, 0]
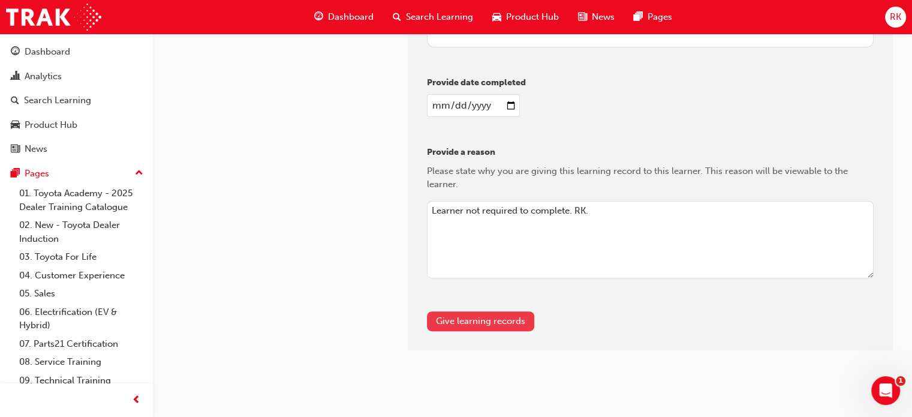
type textarea "Learner not required to complete. RK."
click at [496, 319] on button "Give learning records" at bounding box center [480, 321] width 107 height 20
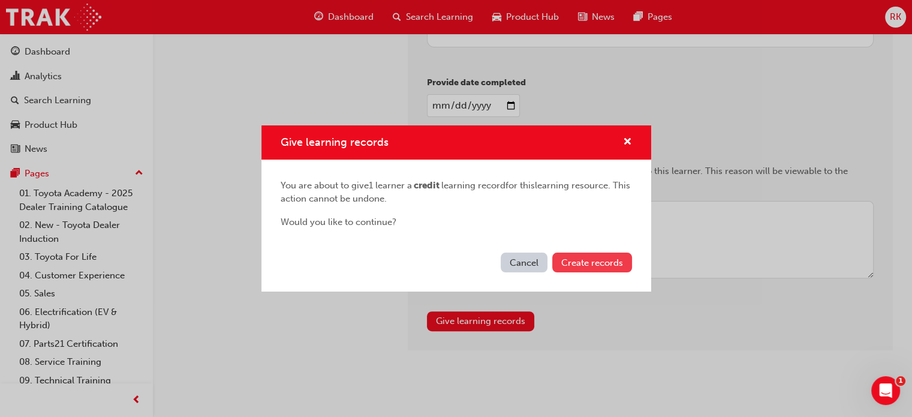
click at [599, 263] on span "Create records" at bounding box center [592, 262] width 62 height 11
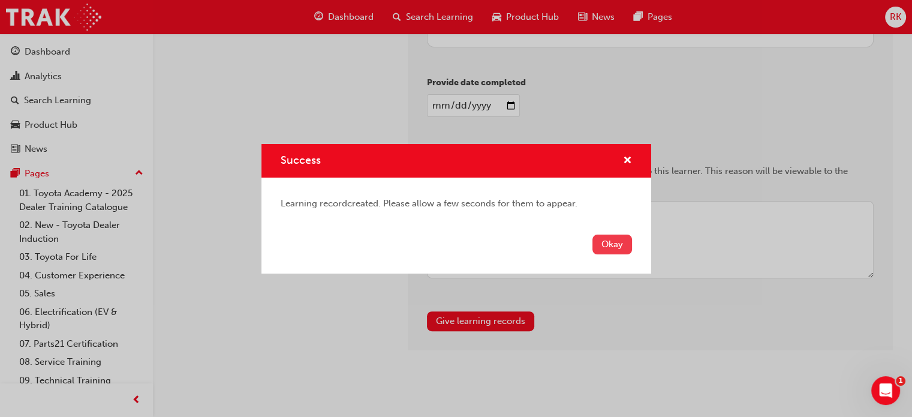
click at [610, 246] on button "Okay" at bounding box center [612, 244] width 40 height 20
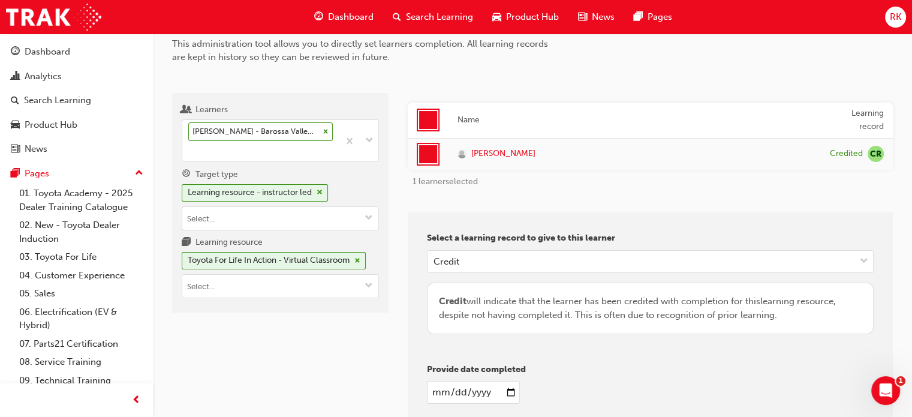
scroll to position [0, 0]
